Goal: Navigation & Orientation: Find specific page/section

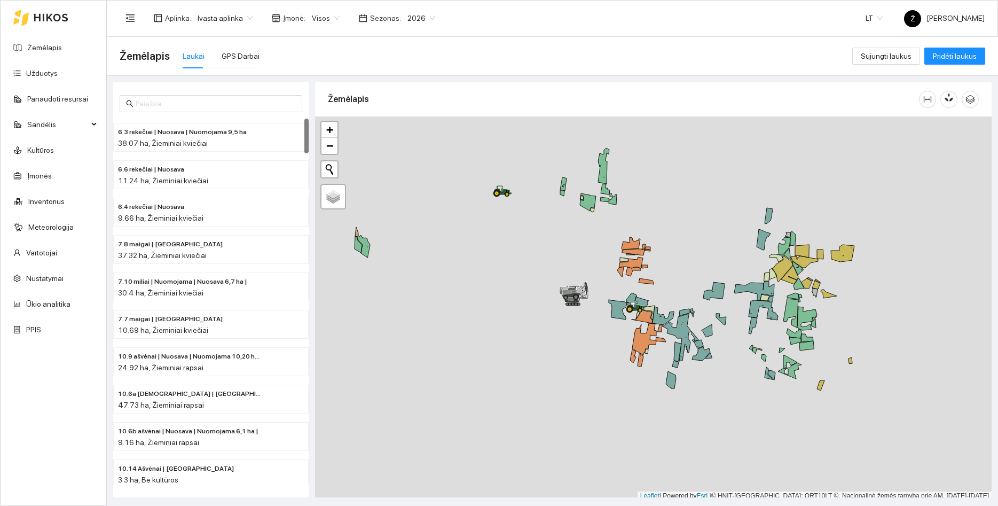
drag, startPoint x: 686, startPoint y: 287, endPoint x: 601, endPoint y: 256, distance: 90.4
click at [556, 237] on div at bounding box center [653, 308] width 677 height 384
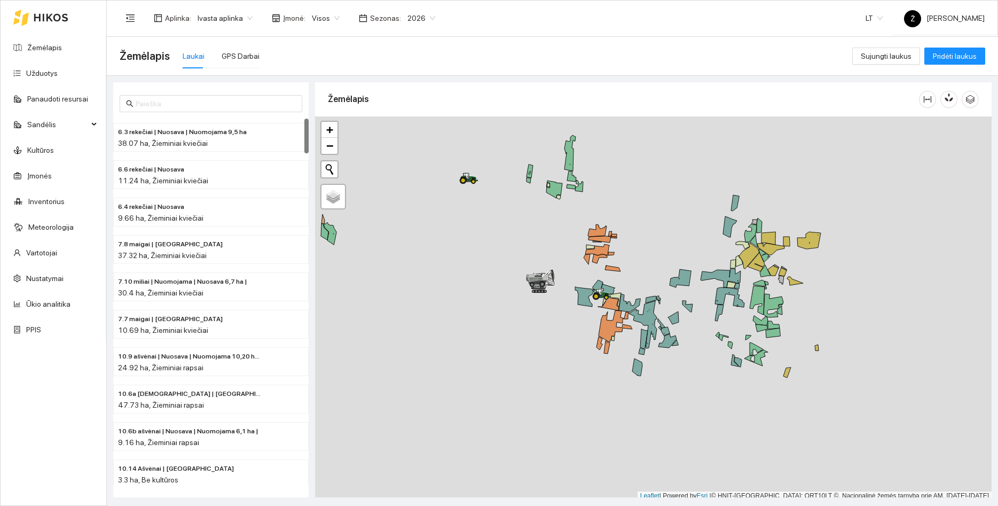
click at [414, 21] on span "2026" at bounding box center [421, 18] width 28 height 16
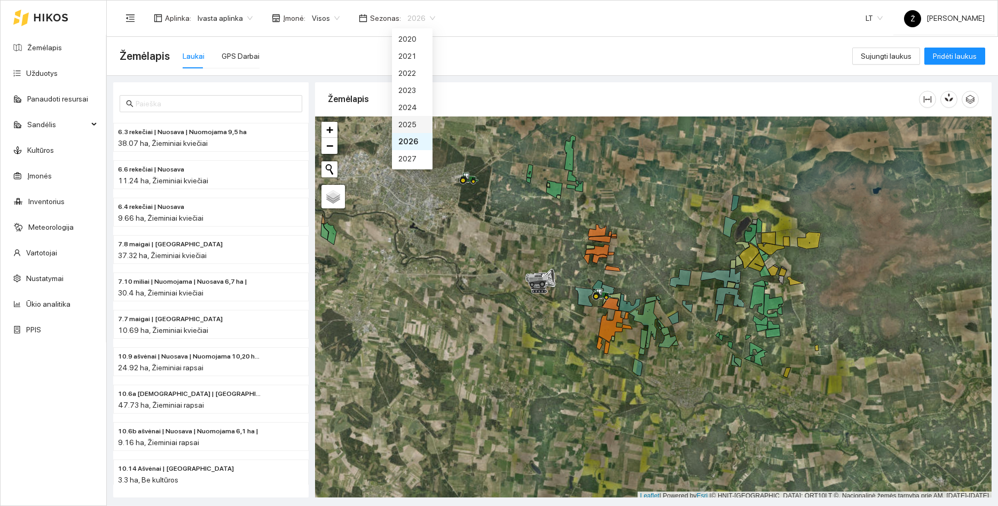
click at [415, 121] on div "2025" at bounding box center [412, 125] width 28 height 12
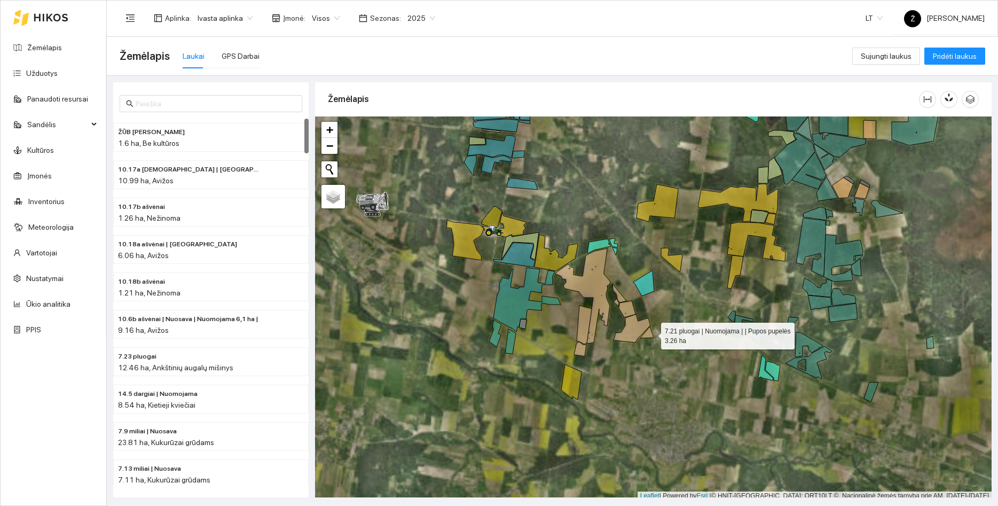
click at [651, 333] on icon at bounding box center [646, 332] width 13 height 12
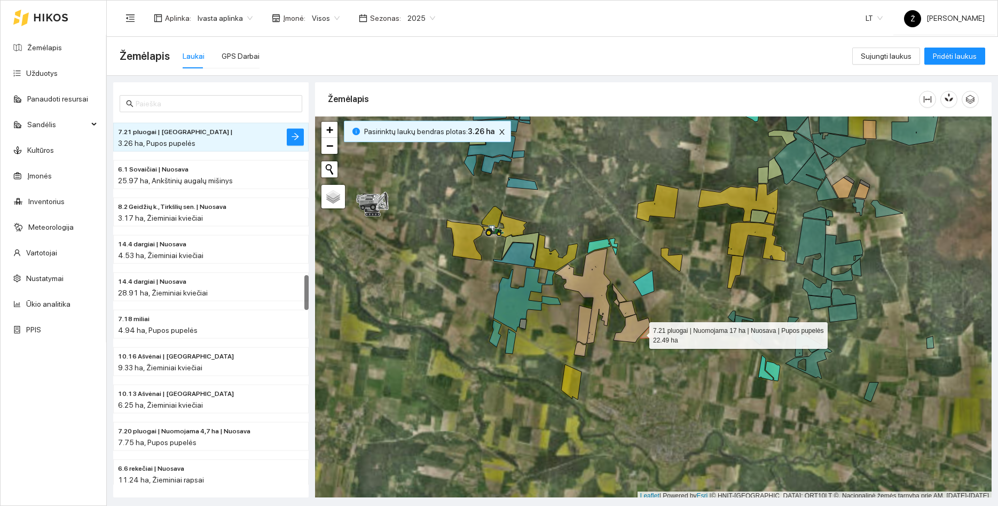
click at [624, 325] on div at bounding box center [653, 308] width 677 height 384
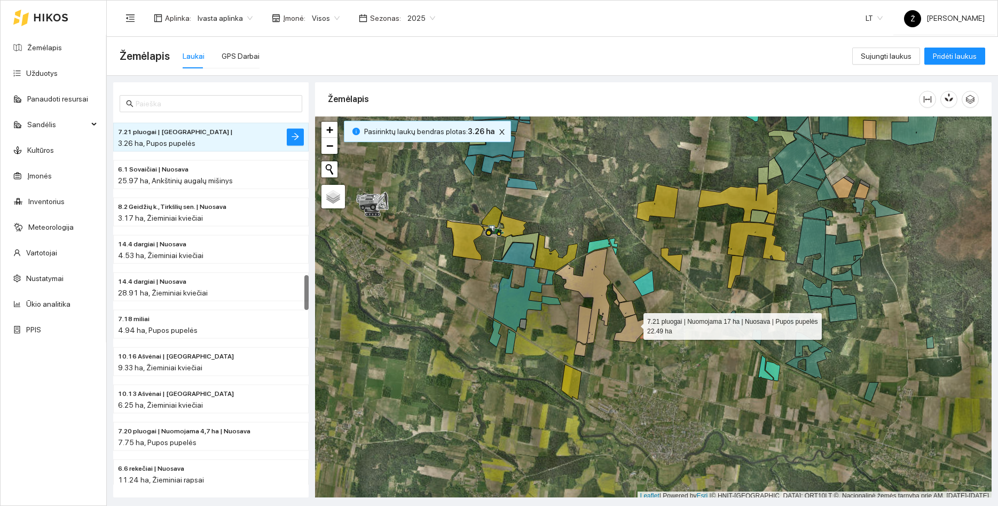
click at [635, 327] on icon at bounding box center [632, 328] width 37 height 28
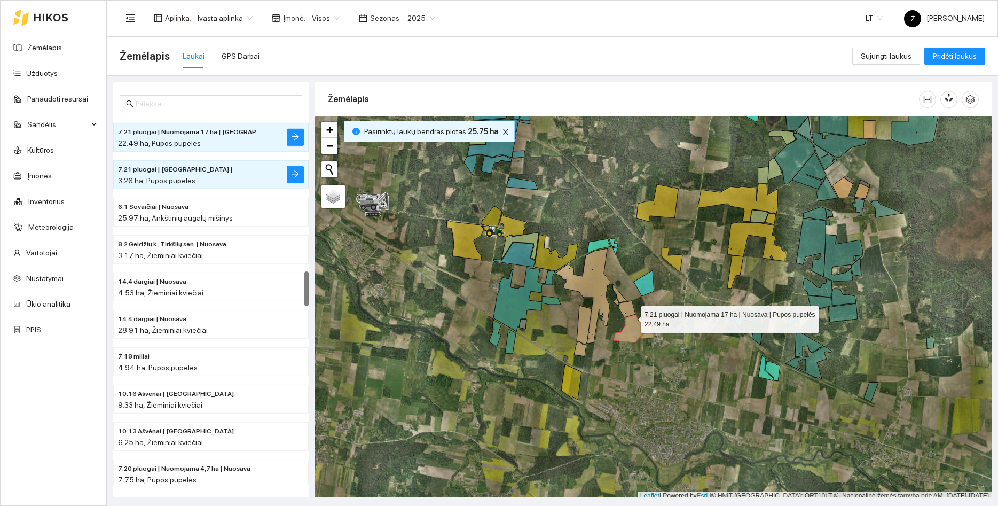
click at [629, 309] on icon at bounding box center [627, 309] width 17 height 17
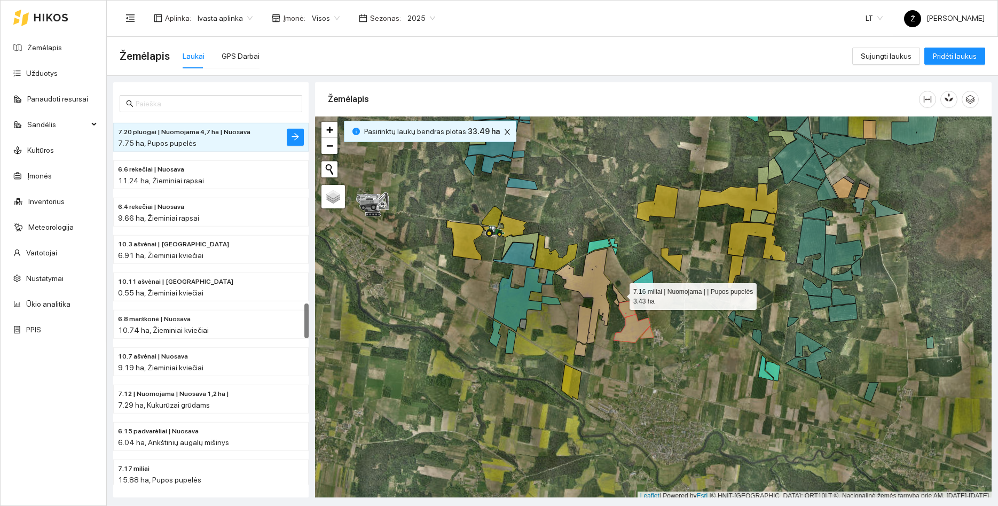
click at [620, 294] on icon at bounding box center [620, 293] width 14 height 19
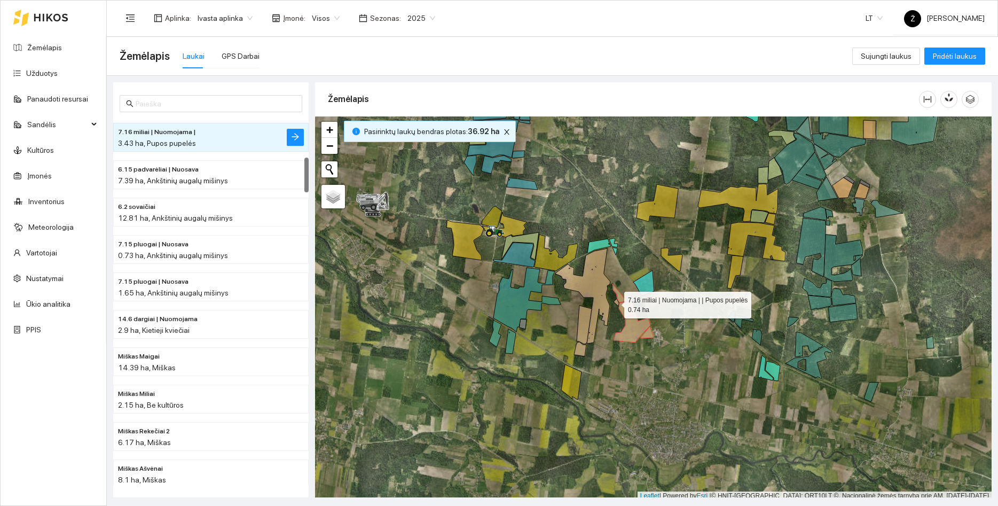
click at [615, 302] on icon at bounding box center [616, 302] width 5 height 7
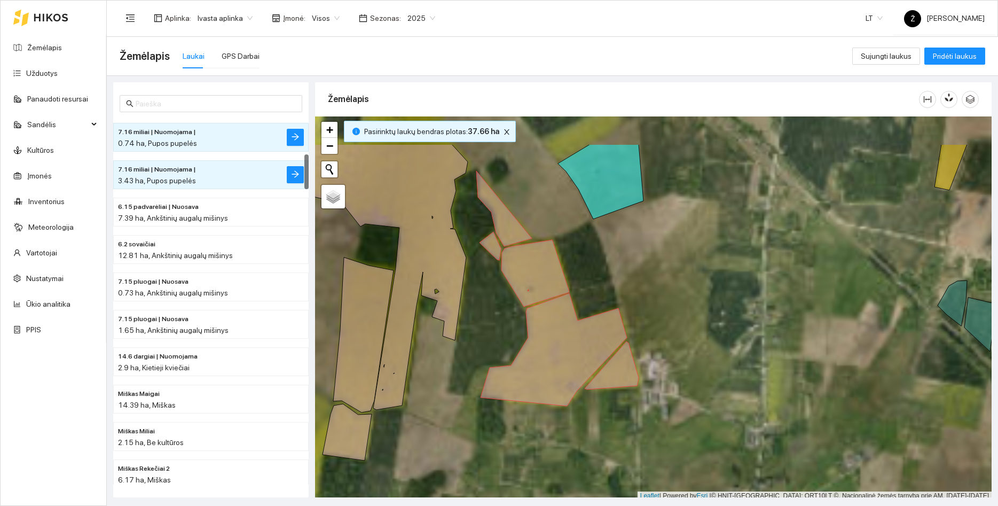
drag, startPoint x: 666, startPoint y: 234, endPoint x: 683, endPoint y: 319, distance: 86.6
click at [683, 319] on div at bounding box center [653, 308] width 677 height 384
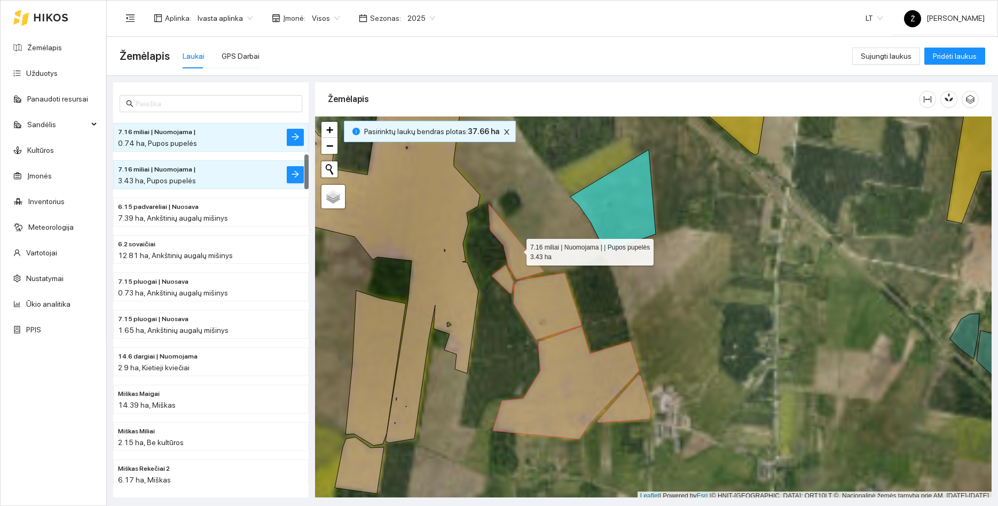
drag, startPoint x: 517, startPoint y: 249, endPoint x: 503, endPoint y: 276, distance: 30.3
click at [516, 249] on icon at bounding box center [517, 241] width 56 height 75
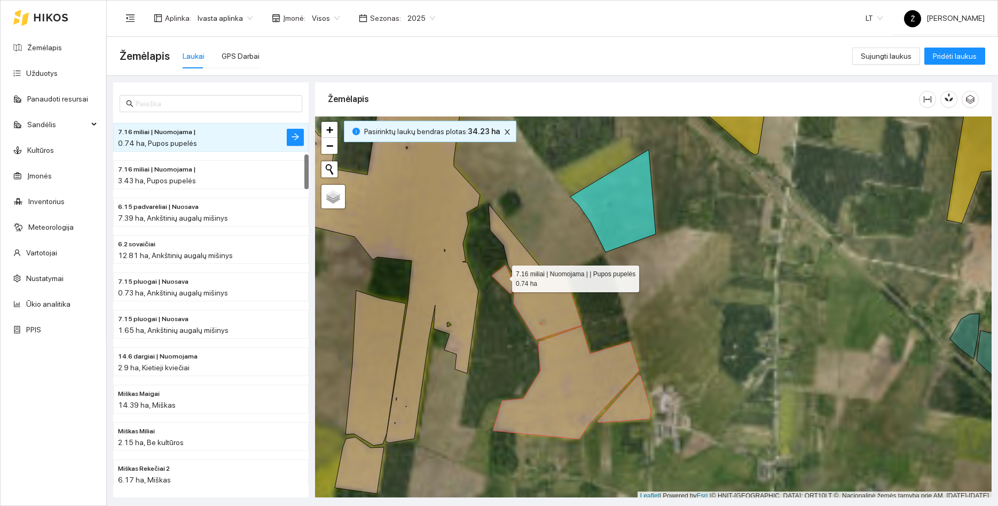
click at [502, 277] on icon at bounding box center [502, 279] width 21 height 28
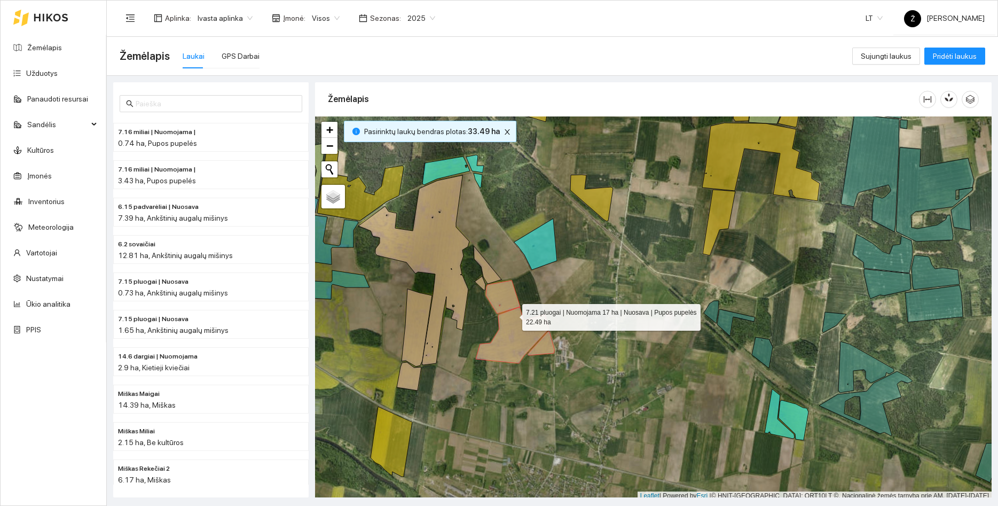
click at [522, 321] on icon at bounding box center [512, 335] width 73 height 56
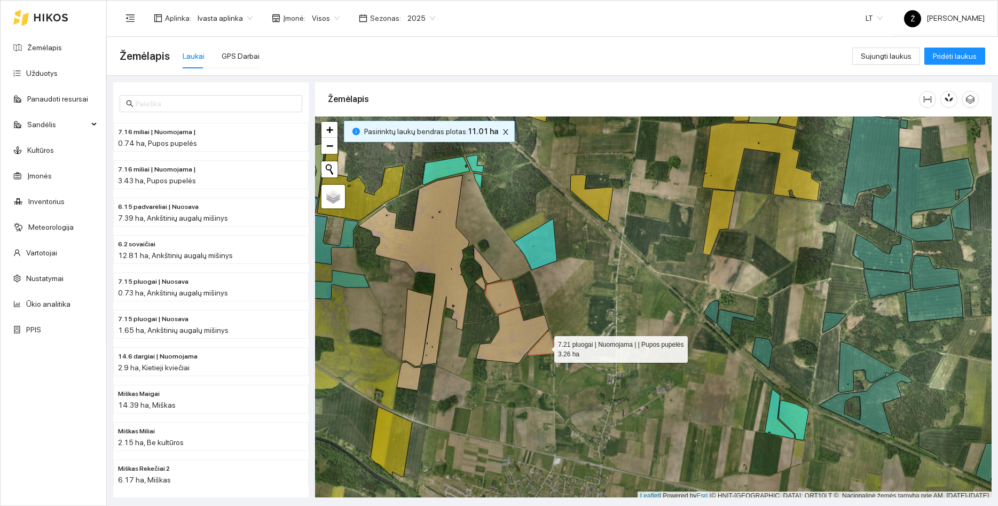
click at [545, 347] on icon at bounding box center [541, 343] width 27 height 24
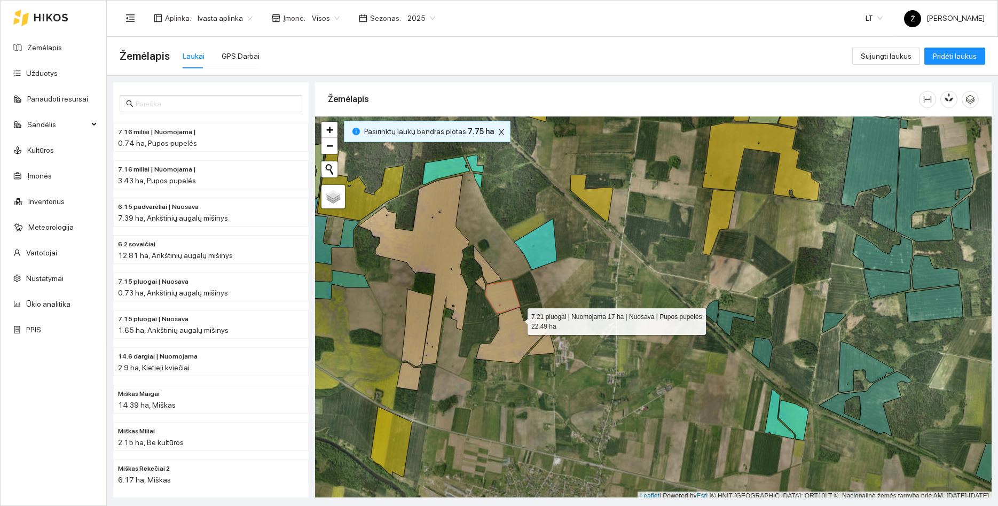
click at [501, 302] on icon at bounding box center [503, 296] width 34 height 33
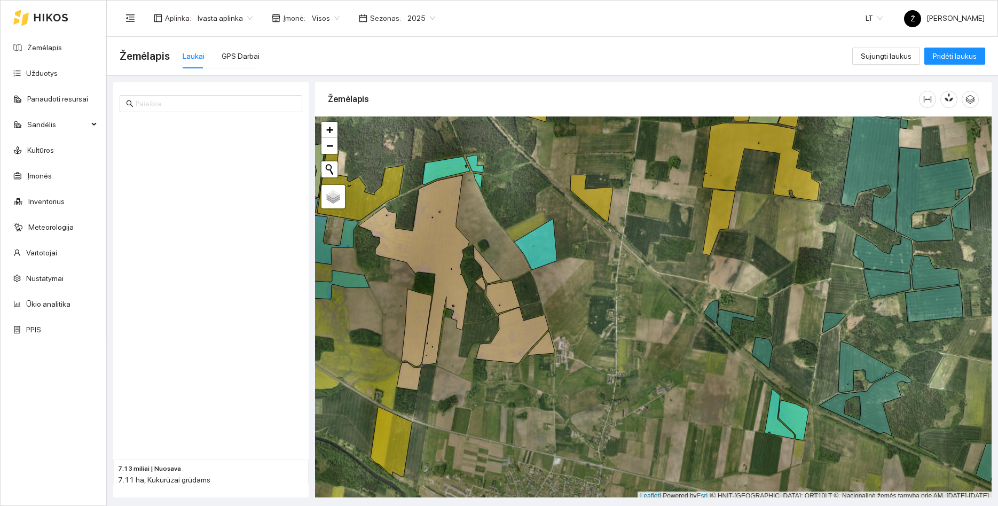
scroll to position [374, 0]
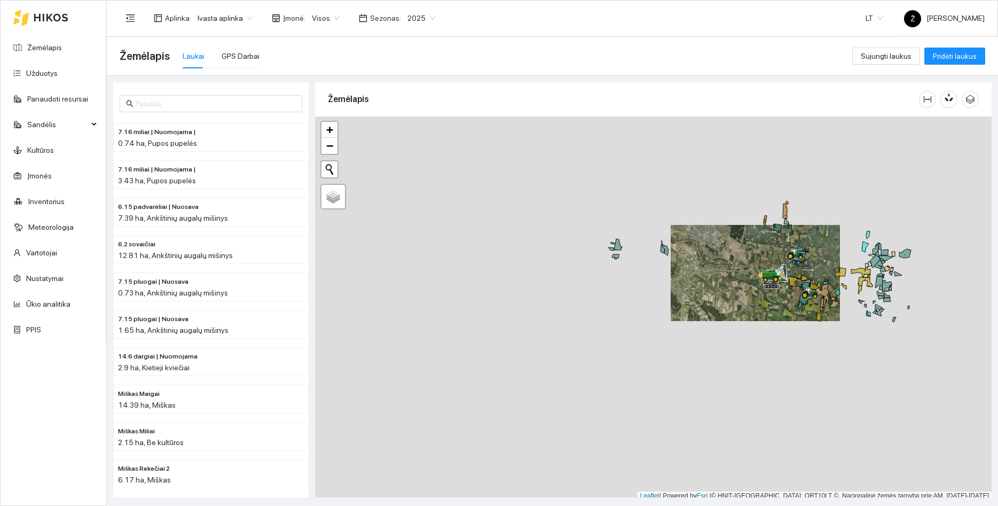
drag, startPoint x: 726, startPoint y: 240, endPoint x: 716, endPoint y: 252, distance: 15.2
click at [716, 252] on div at bounding box center [653, 308] width 677 height 384
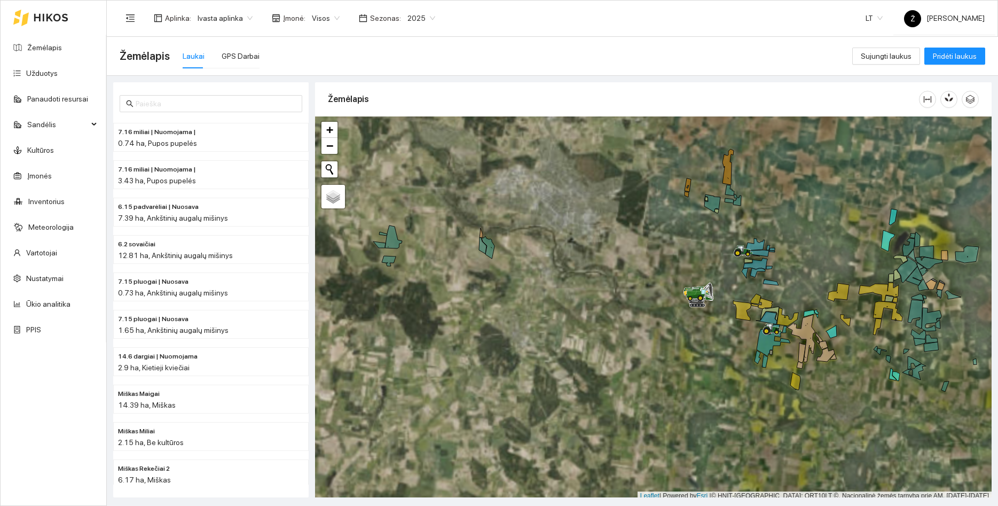
drag, startPoint x: 821, startPoint y: 277, endPoint x: 751, endPoint y: 233, distance: 82.1
click at [751, 233] on div at bounding box center [653, 308] width 677 height 384
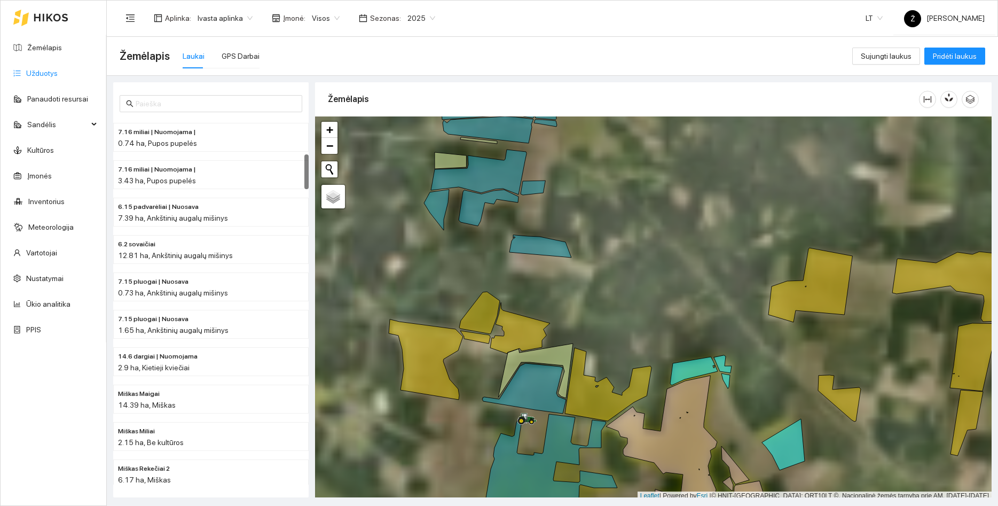
click at [33, 69] on link "Užduotys" at bounding box center [42, 73] width 32 height 9
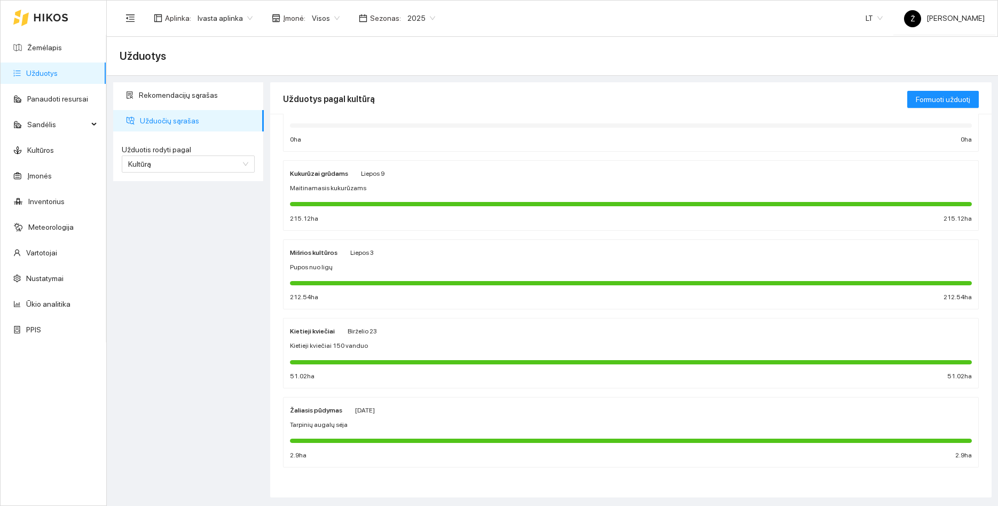
scroll to position [243, 0]
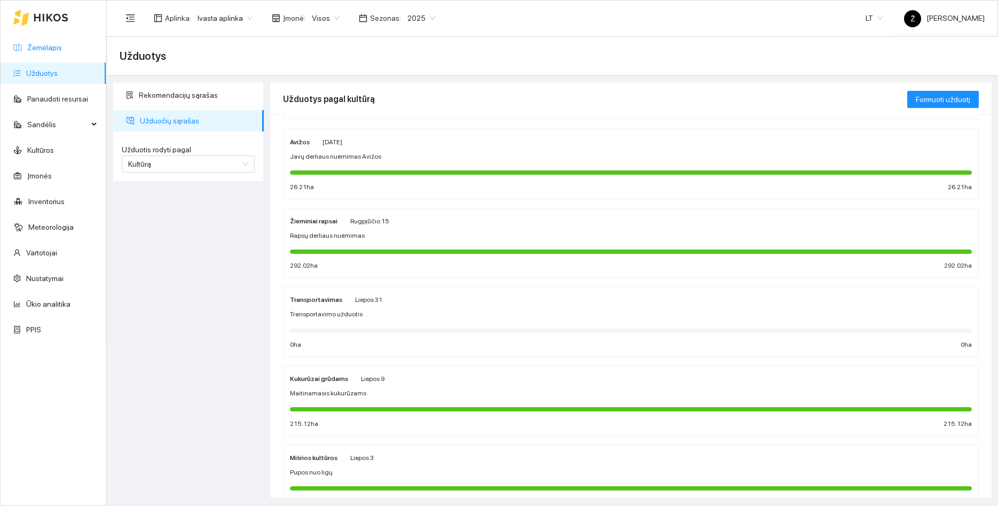
click at [62, 51] on link "Žemėlapis" at bounding box center [44, 47] width 35 height 9
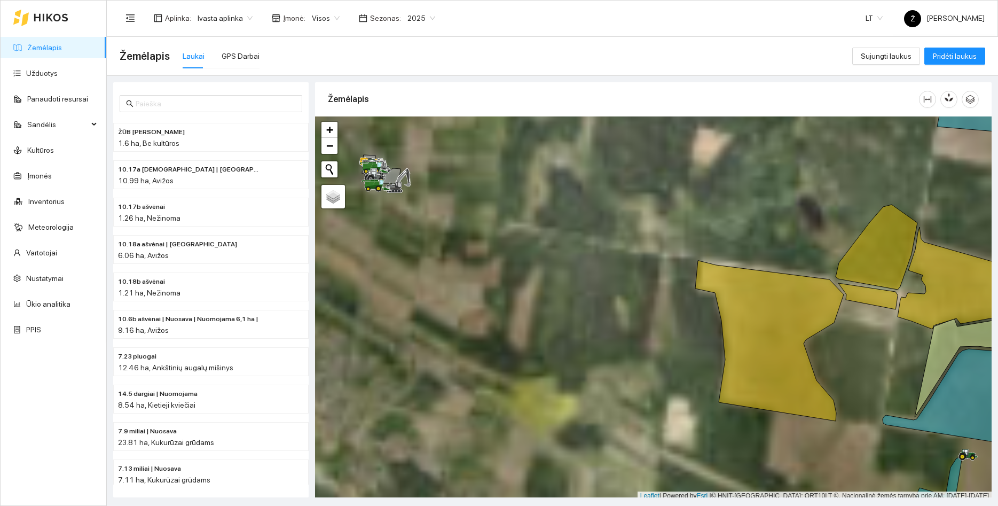
drag, startPoint x: 426, startPoint y: 163, endPoint x: 514, endPoint y: 208, distance: 98.6
click at [514, 208] on div at bounding box center [653, 308] width 677 height 384
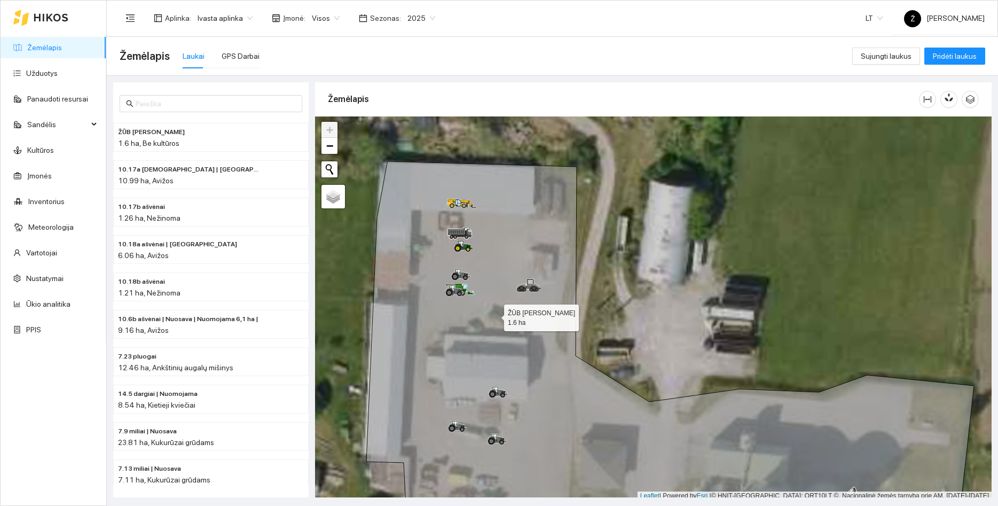
drag, startPoint x: 494, startPoint y: 315, endPoint x: 493, endPoint y: 217, distance: 98.3
click at [493, 217] on icon at bounding box center [670, 350] width 608 height 378
